Goal: Navigation & Orientation: Find specific page/section

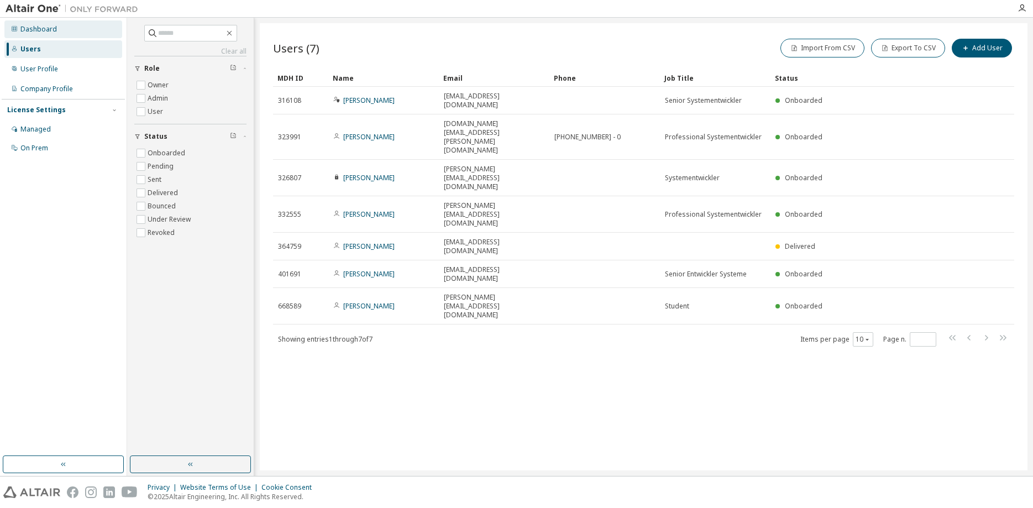
click at [44, 27] on div "Dashboard" at bounding box center [38, 29] width 36 height 9
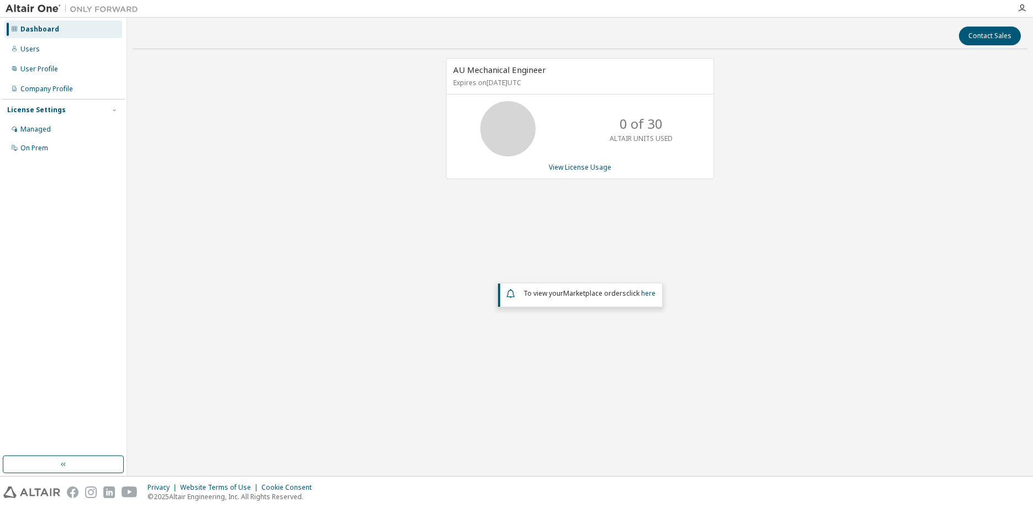
click at [957, 129] on div "AU Mechanical Engineer Expires on [DATE] UTC 0 of 30 ALTAIR UNITS USED View Lic…" at bounding box center [580, 223] width 894 height 330
click at [41, 7] on img at bounding box center [75, 8] width 138 height 11
click at [130, 13] on img at bounding box center [75, 8] width 138 height 11
click at [34, 491] on img at bounding box center [31, 492] width 57 height 12
